Goal: Information Seeking & Learning: Learn about a topic

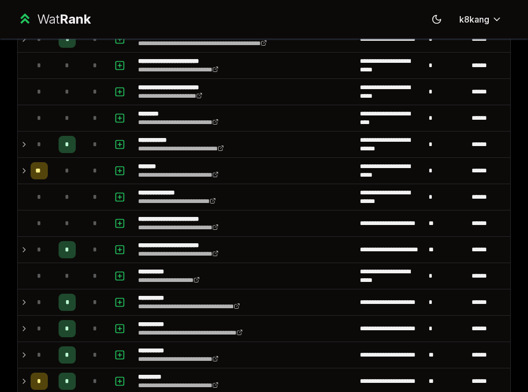
scroll to position [903, 0]
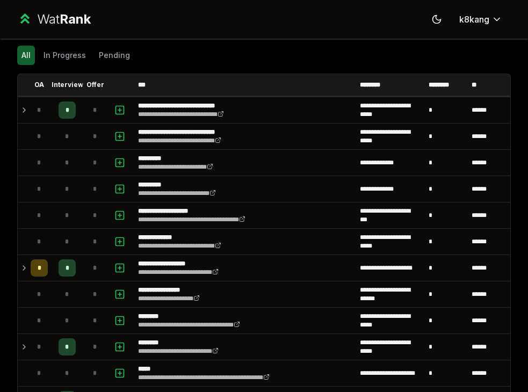
scroll to position [33, 0]
